Goal: Task Accomplishment & Management: Manage account settings

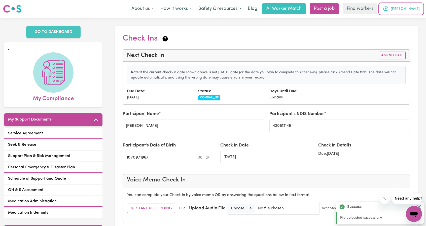
click at [406, 7] on span "[PERSON_NAME]" at bounding box center [405, 9] width 29 height 6
click at [402, 25] on link "Logout" at bounding box center [403, 29] width 40 height 10
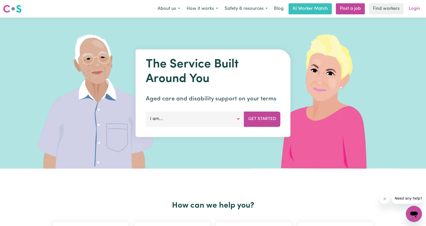
click at [411, 7] on link "Login" at bounding box center [414, 8] width 17 height 11
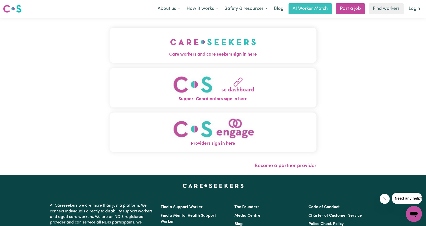
click at [115, 45] on button "Care workers and care seekers sign in here" at bounding box center [213, 45] width 207 height 35
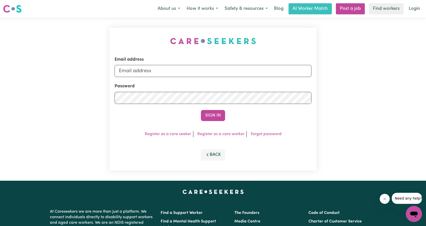
click at [216, 78] on form "Email address Password Sign In" at bounding box center [213, 88] width 197 height 65
click at [218, 71] on input "Email address" at bounding box center [213, 71] width 197 height 12
drag, startPoint x: 145, startPoint y: 72, endPoint x: 243, endPoint y: 75, distance: 97.8
click at [243, 75] on input "[EMAIL_ADDRESS][PERSON_NAME][DOMAIN_NAME]" at bounding box center [213, 71] width 197 height 12
type input "[EMAIL_ADDRESS][DOMAIN_NAME]"
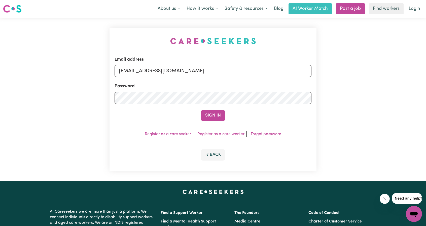
click at [215, 119] on button "Sign In" at bounding box center [213, 115] width 24 height 11
